Goal: Use online tool/utility: Utilize a website feature to perform a specific function

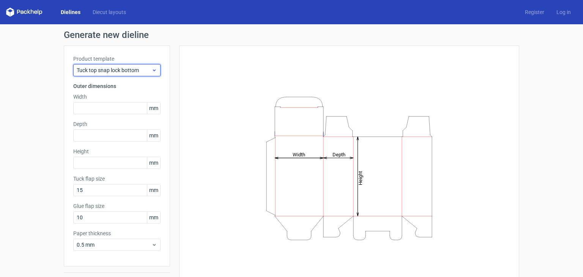
click at [106, 70] on span "Tuck top snap lock bottom" at bounding box center [114, 70] width 75 height 8
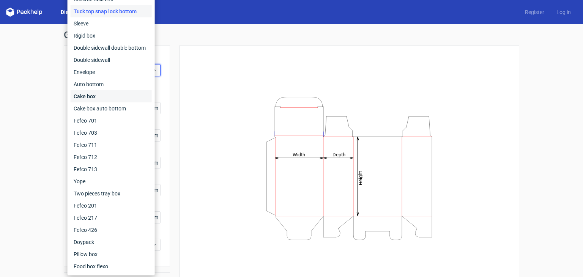
click at [90, 99] on div "Cake box" at bounding box center [111, 96] width 81 height 12
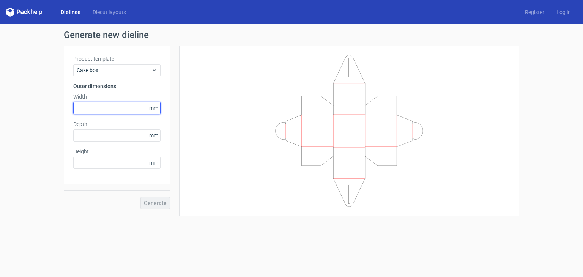
click at [118, 108] on input "text" at bounding box center [116, 108] width 87 height 12
type input "200"
click at [115, 128] on label "Depth" at bounding box center [116, 124] width 87 height 8
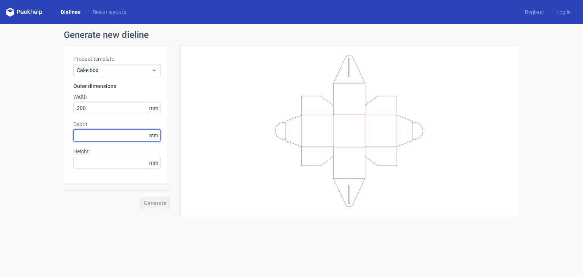
click at [115, 133] on input "text" at bounding box center [116, 135] width 87 height 12
type input "200"
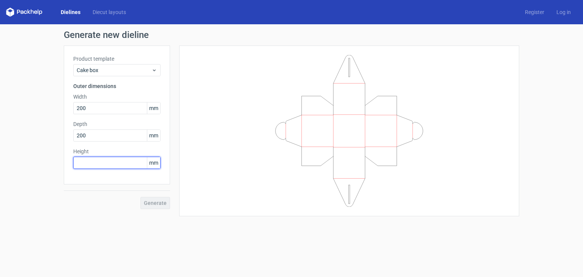
click at [113, 167] on input "text" at bounding box center [116, 163] width 87 height 12
type input "100"
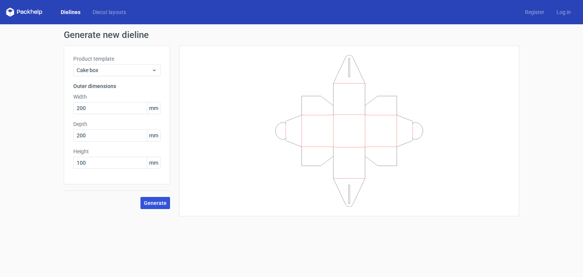
click at [158, 205] on span "Generate" at bounding box center [155, 202] width 23 height 5
click at [158, 205] on circle at bounding box center [155, 202] width 9 height 9
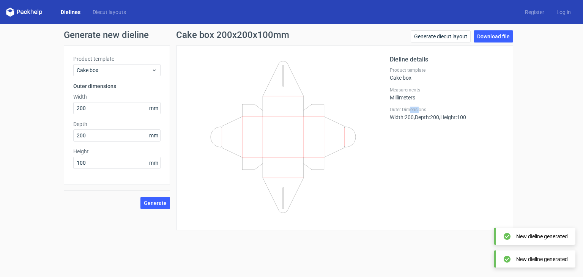
drag, startPoint x: 410, startPoint y: 102, endPoint x: 421, endPoint y: 111, distance: 13.7
click at [421, 108] on div "Dieline details Product template Cake box Measurements Millimeters Outer Dimens…" at bounding box center [447, 138] width 114 height 166
click at [306, 133] on icon at bounding box center [283, 137] width 183 height 152
click at [413, 80] on div "Product template Cake box" at bounding box center [447, 74] width 114 height 14
click at [413, 101] on div "Dieline details Product template Cake box Measurements Millimeters Outer Dimens…" at bounding box center [447, 138] width 114 height 166
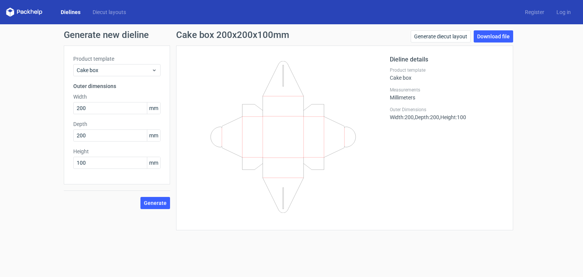
click at [425, 121] on div "Dieline details Product template Cake box Measurements Millimeters Outer Dimens…" at bounding box center [447, 138] width 114 height 166
click at [118, 69] on span "Cake box" at bounding box center [114, 70] width 75 height 8
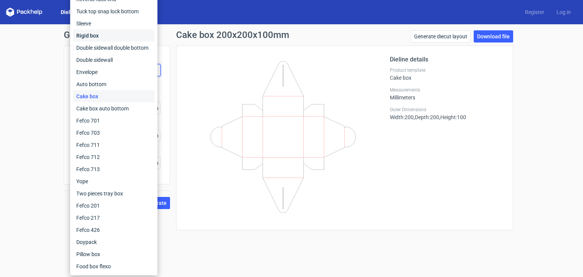
click at [91, 30] on div "Rigid box" at bounding box center [113, 36] width 81 height 12
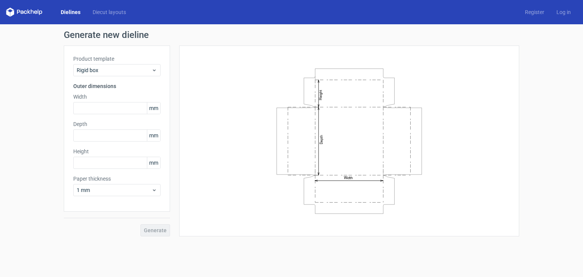
click at [139, 114] on div "Product template Rigid box Outer dimensions Width mm Depth mm Height mm Paper t…" at bounding box center [117, 129] width 106 height 166
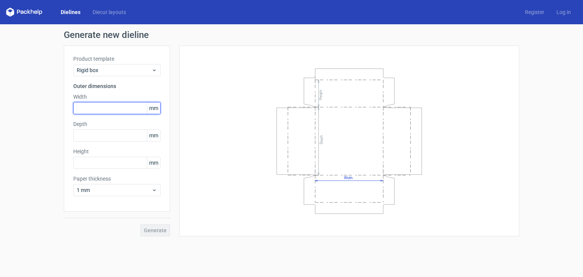
click at [120, 107] on input "text" at bounding box center [116, 108] width 87 height 12
type input "500"
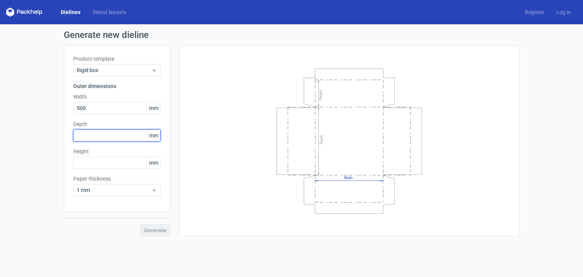
click at [113, 133] on input "text" at bounding box center [116, 135] width 87 height 12
type input "100"
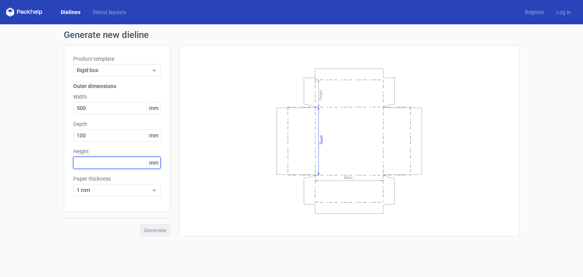
click at [122, 166] on input "text" at bounding box center [116, 163] width 87 height 12
type input "2"
type input "50"
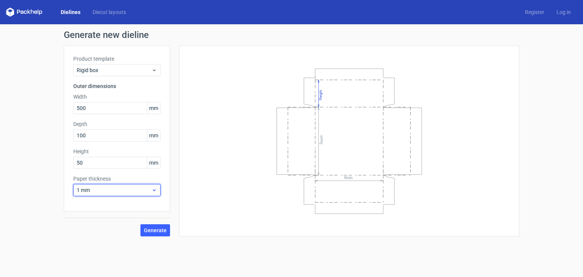
click at [96, 187] on span "1 mm" at bounding box center [114, 190] width 75 height 8
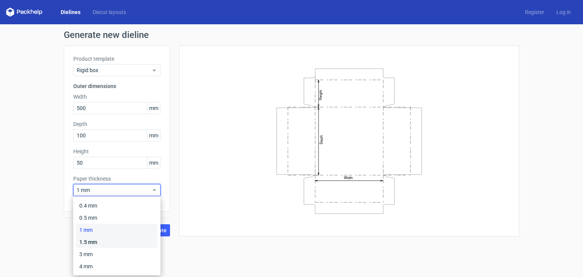
click at [90, 243] on div "1.5 mm" at bounding box center [116, 242] width 81 height 12
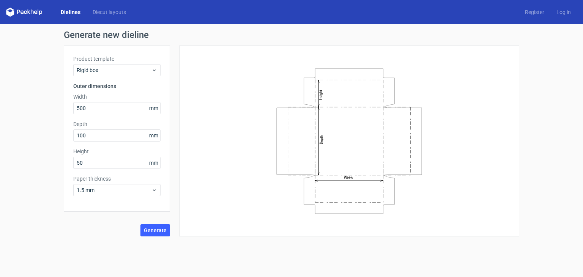
click at [90, 243] on form "Generate new dieline Product template Rigid box Outer dimensions Width 500 mm D…" at bounding box center [291, 150] width 583 height 253
click at [100, 190] on span "1.5 mm" at bounding box center [114, 190] width 75 height 8
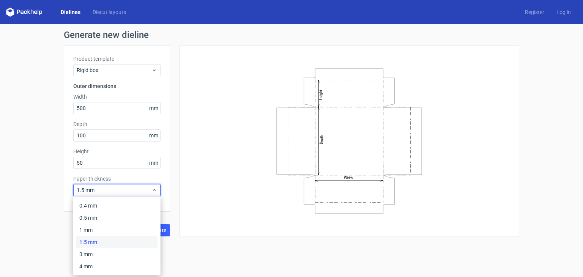
click at [112, 238] on div "1.5 mm" at bounding box center [116, 242] width 81 height 12
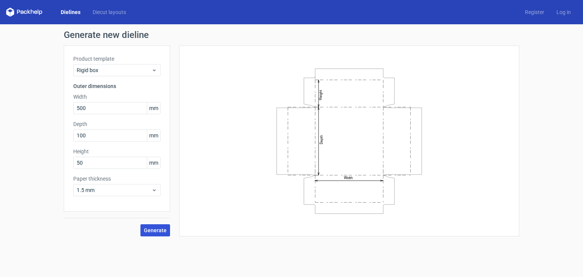
click at [143, 234] on button "Generate" at bounding box center [155, 230] width 30 height 12
